Goal: Entertainment & Leisure: Consume media (video, audio)

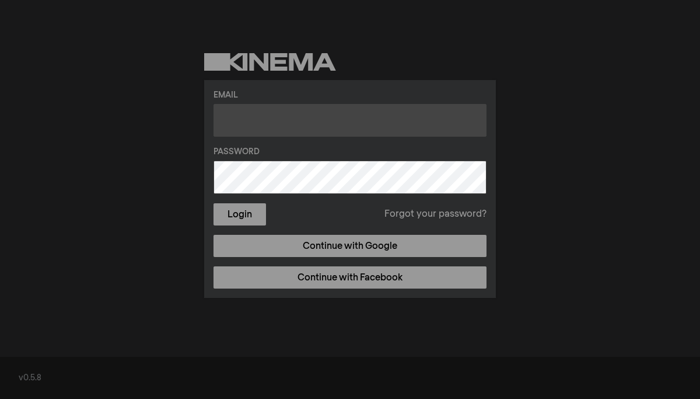
click at [252, 125] on input "text" at bounding box center [350, 120] width 273 height 33
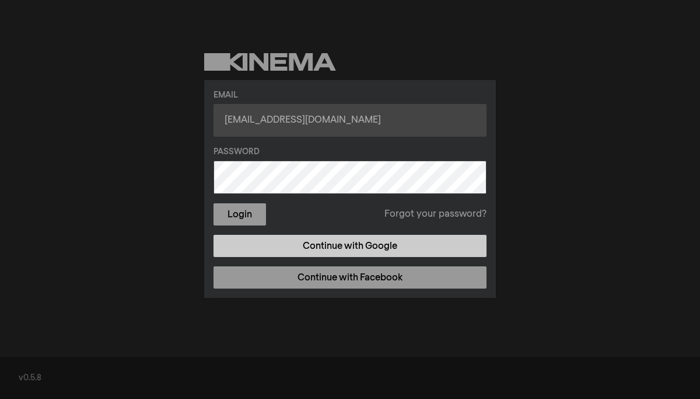
type input "sailasyouare@gmail.com"
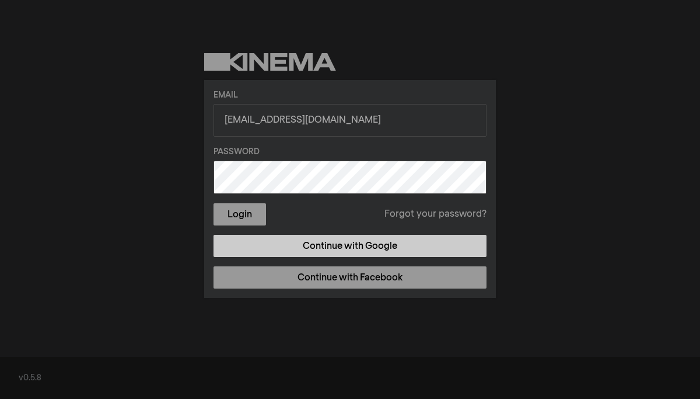
click at [360, 243] on link "Continue with Google" at bounding box center [350, 246] width 273 height 22
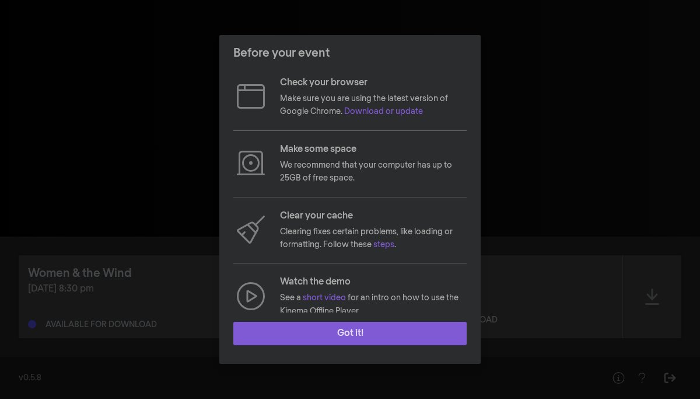
click at [376, 334] on button "Got it!" at bounding box center [349, 333] width 233 height 23
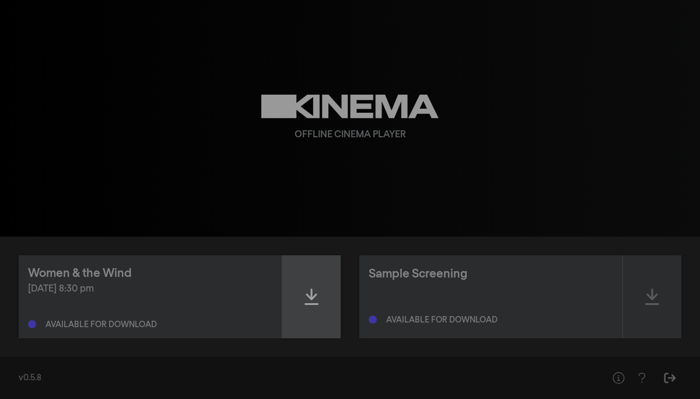
click at [313, 301] on icon at bounding box center [312, 296] width 14 height 19
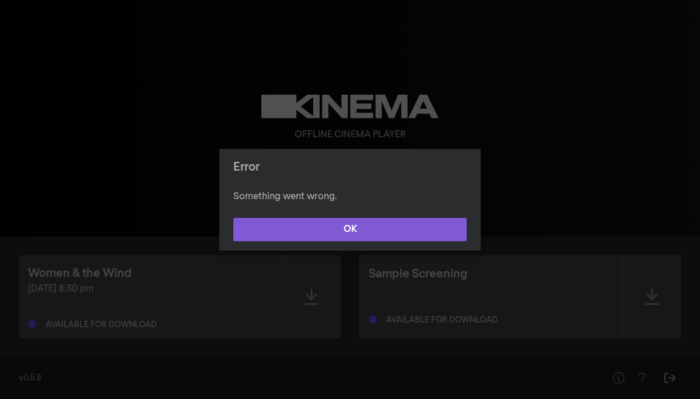
click at [289, 226] on button "OK" at bounding box center [349, 229] width 233 height 23
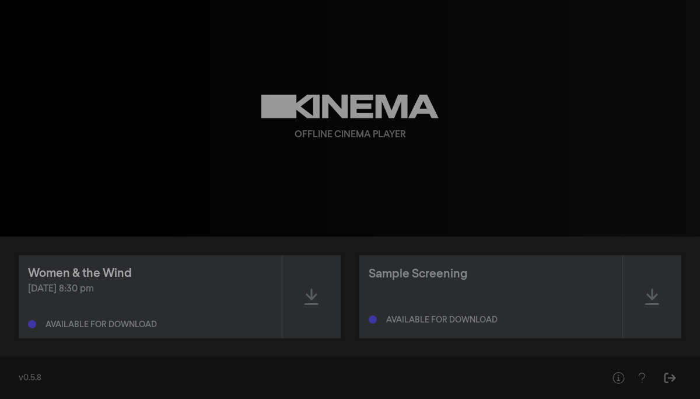
click at [93, 275] on div "Women & the Wind" at bounding box center [80, 273] width 104 height 18
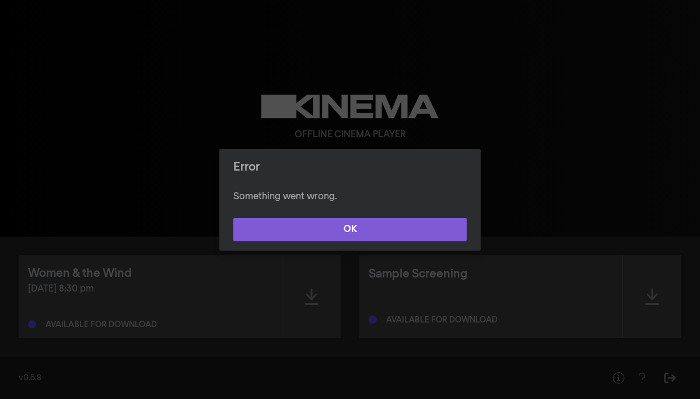
click at [331, 229] on button "OK" at bounding box center [349, 229] width 233 height 23
